Goal: Obtain resource: Download file/media

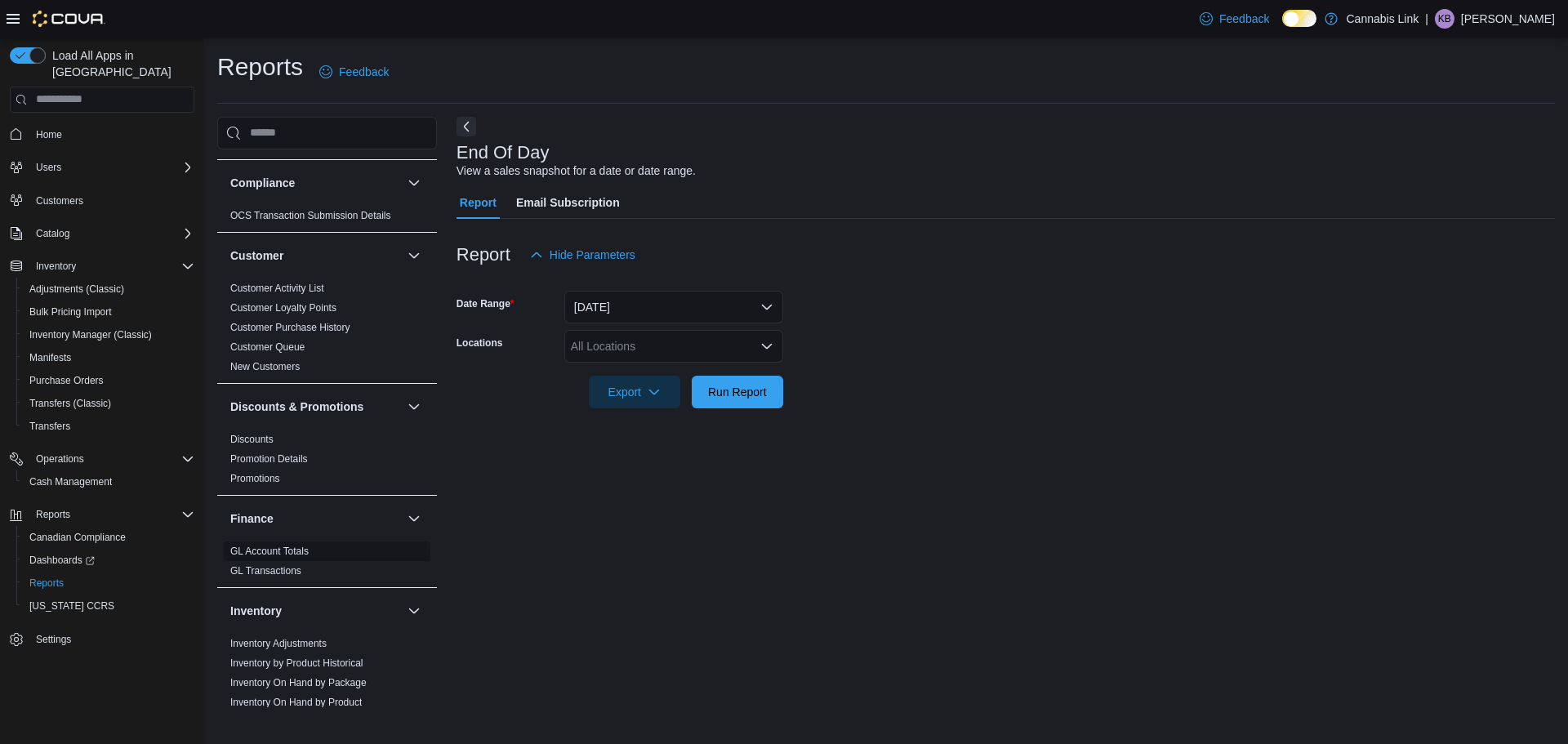
scroll to position [326, 0]
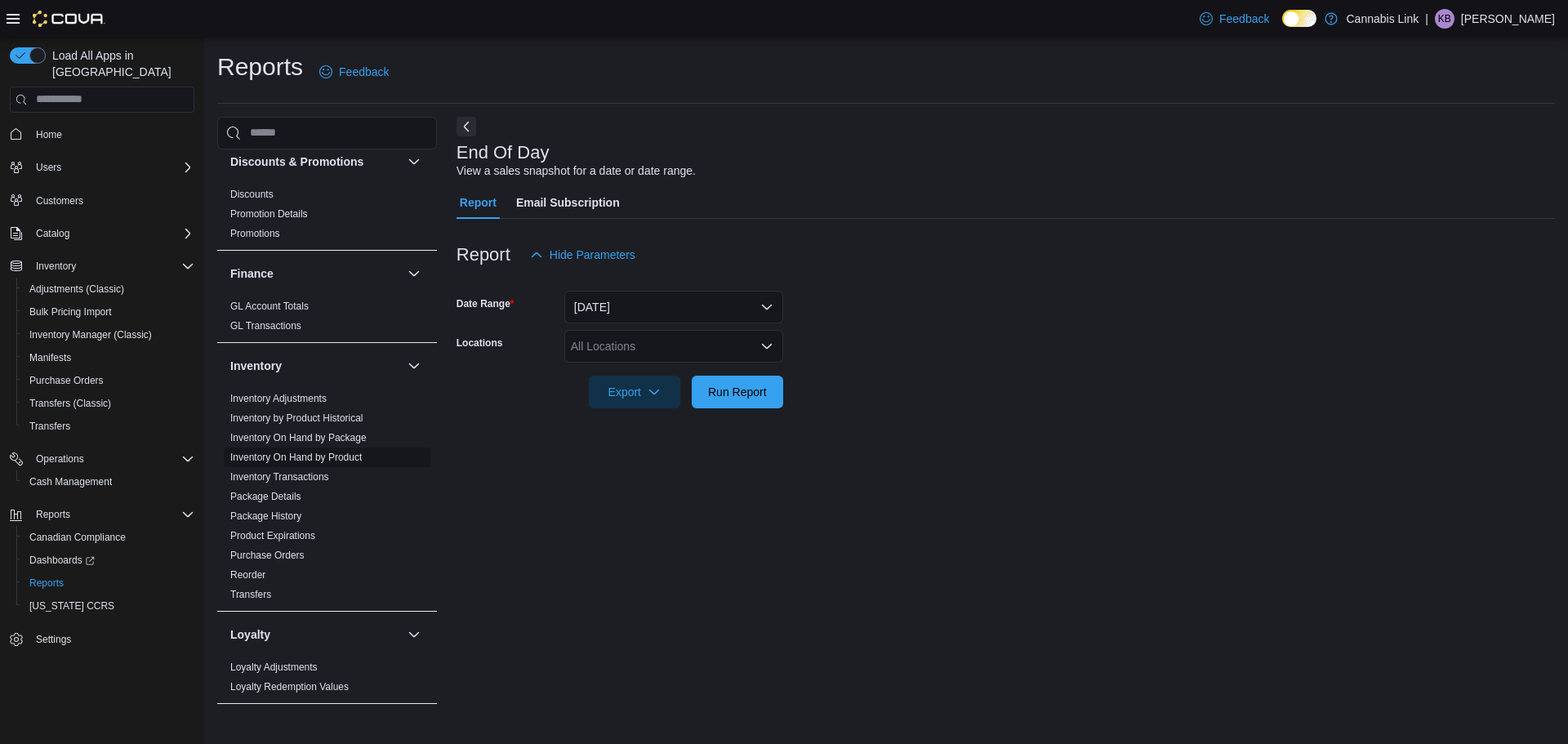
click at [333, 452] on link "Inventory On Hand by Product" at bounding box center [296, 457] width 132 height 12
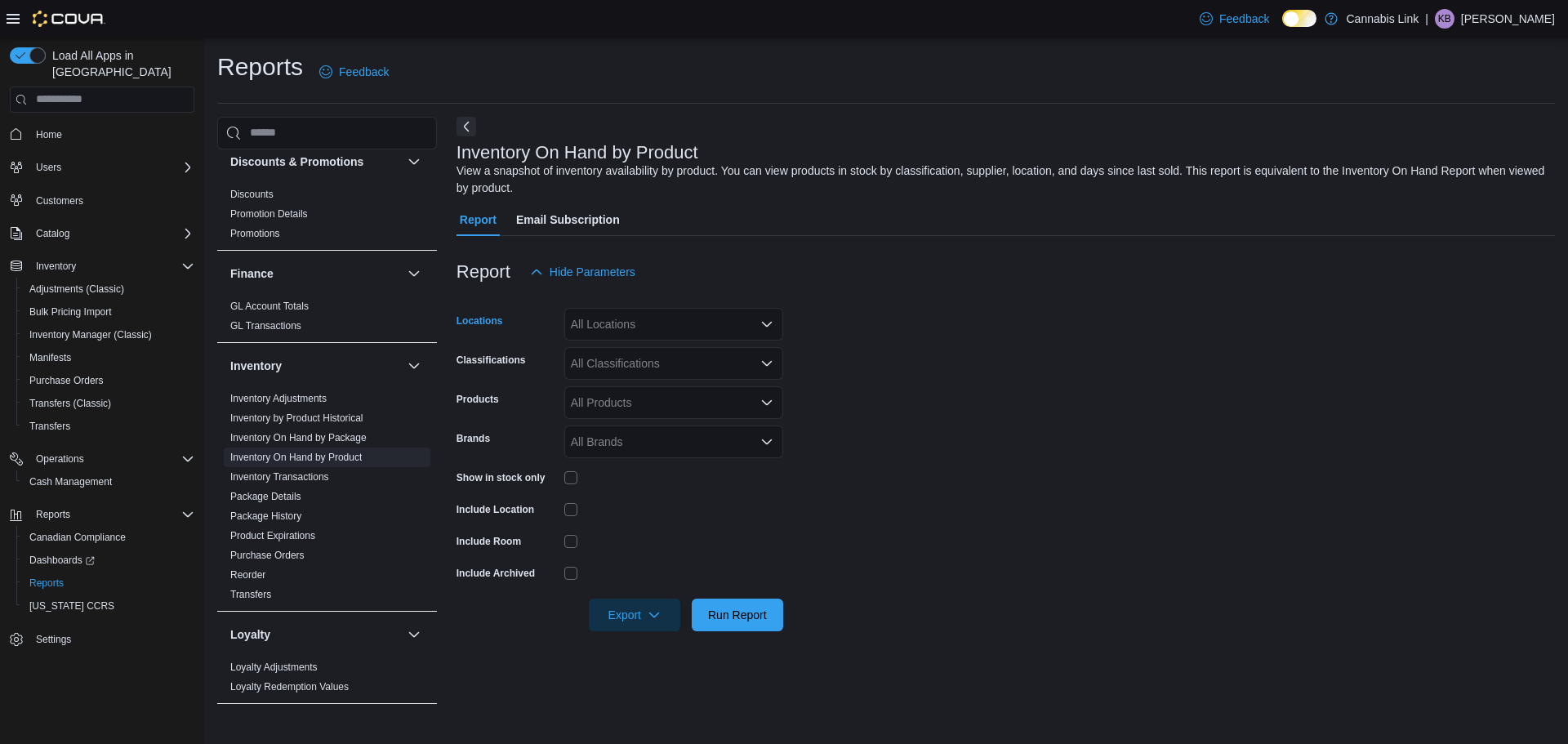
click at [659, 329] on div "All Locations" at bounding box center [673, 324] width 219 height 32
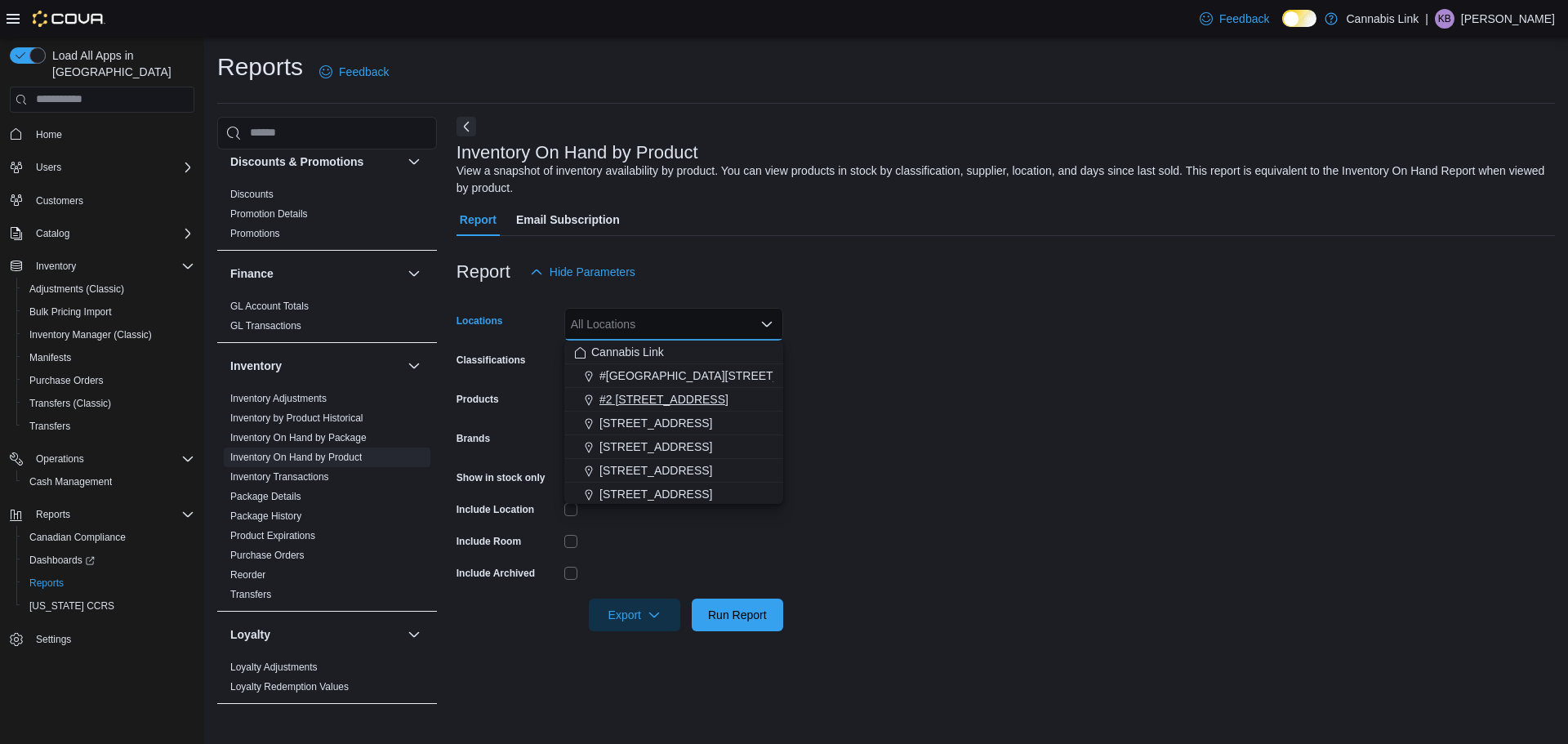
click at [659, 400] on span "#2 [STREET_ADDRESS]" at bounding box center [663, 400] width 129 height 16
click at [979, 390] on form "Locations #2 [STREET_ADDRESS] Combo box. Selected. #2 [STREET_ADDRESS] Press Ba…" at bounding box center [1005, 460] width 1098 height 343
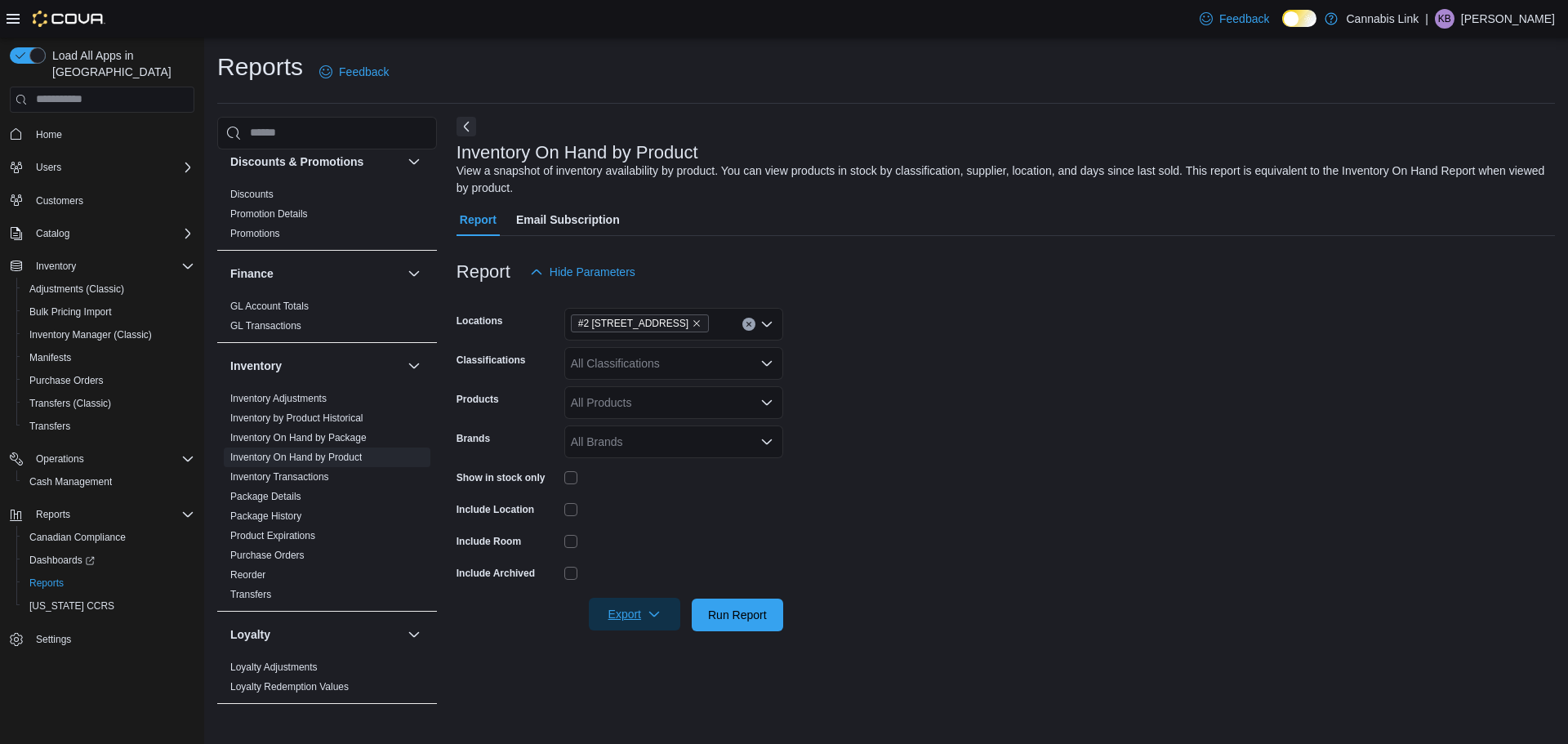
click at [620, 607] on span "Export" at bounding box center [634, 614] width 72 height 32
click at [660, 513] on span "Export to Excel" at bounding box center [636, 517] width 73 height 13
